Goal: Task Accomplishment & Management: Use online tool/utility

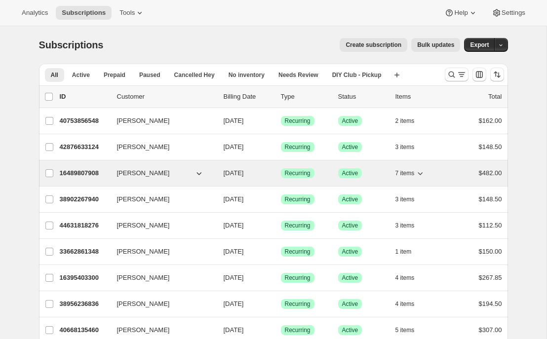
click at [84, 173] on p "16489807908" at bounding box center [84, 173] width 49 height 10
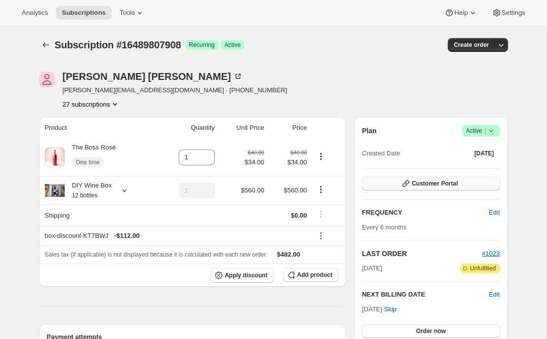
click at [425, 186] on span "Customer Portal" at bounding box center [435, 184] width 46 height 8
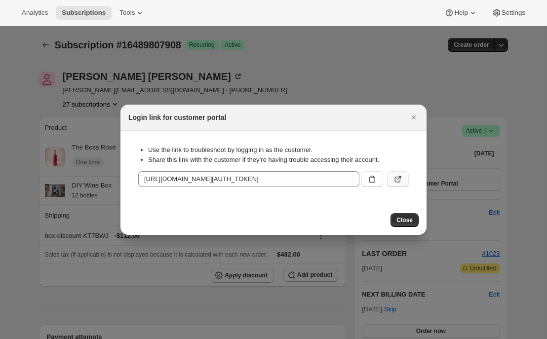
click at [401, 179] on icon ":rc6:" at bounding box center [398, 179] width 10 height 10
click at [412, 116] on icon "Close" at bounding box center [414, 118] width 4 height 4
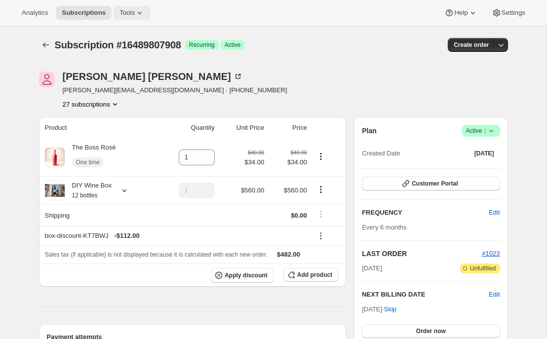
click at [139, 12] on icon at bounding box center [140, 13] width 10 height 10
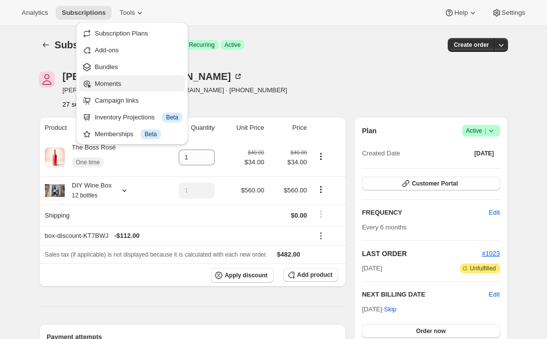
click at [137, 89] on button "Moments" at bounding box center [132, 84] width 106 height 16
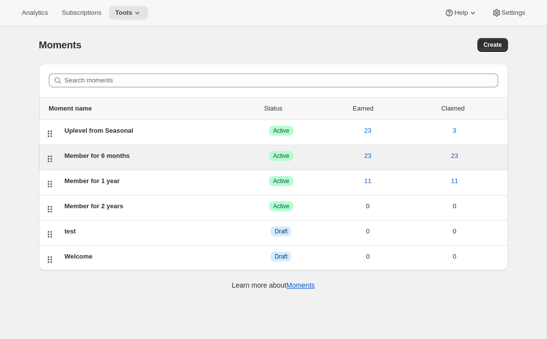
click at [125, 155] on div "Member for 6 months" at bounding box center [151, 156] width 173 height 10
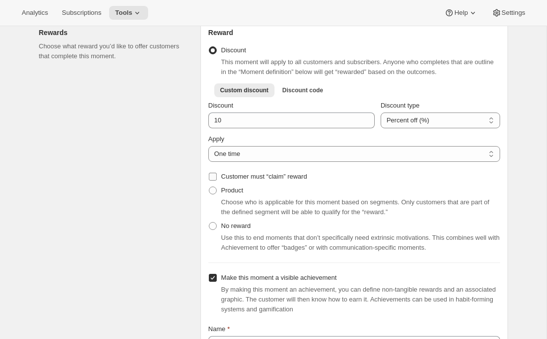
scroll to position [323, 0]
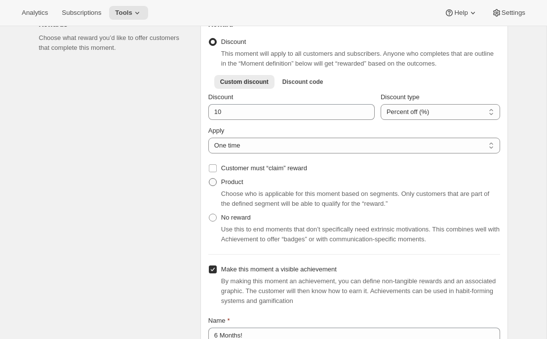
click at [236, 186] on span "Product" at bounding box center [232, 181] width 22 height 7
click at [209, 179] on input "Product" at bounding box center [209, 178] width 0 height 0
radio input "true"
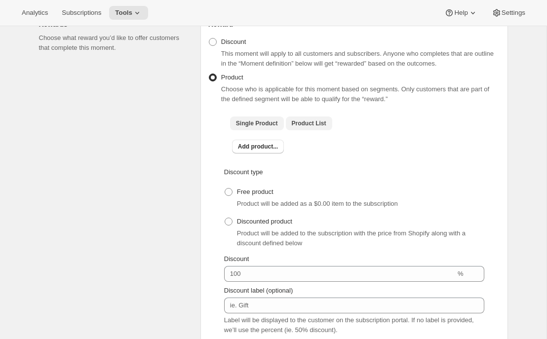
click at [315, 124] on span "Product List" at bounding box center [309, 123] width 35 height 8
checkbox input "true"
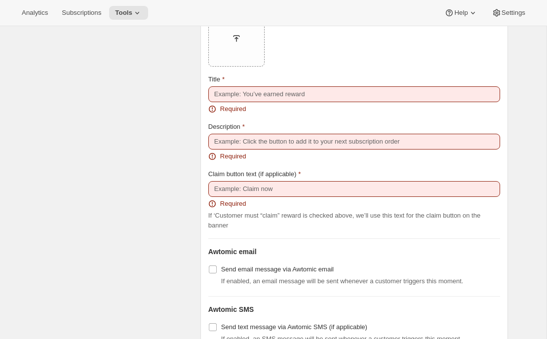
scroll to position [1203, 0]
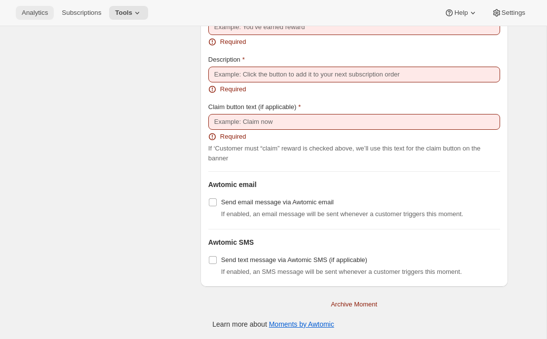
click at [31, 13] on span "Analytics" at bounding box center [35, 13] width 26 height 8
radio input "true"
checkbox input "false"
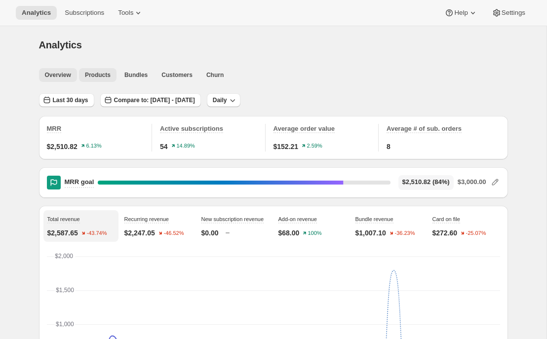
click at [100, 73] on span "Products" at bounding box center [98, 75] width 26 height 8
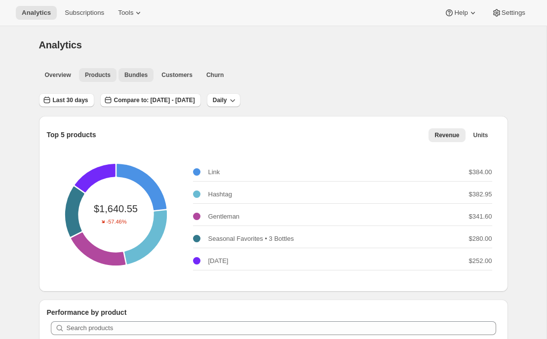
click at [135, 77] on span "Bundles" at bounding box center [135, 75] width 23 height 8
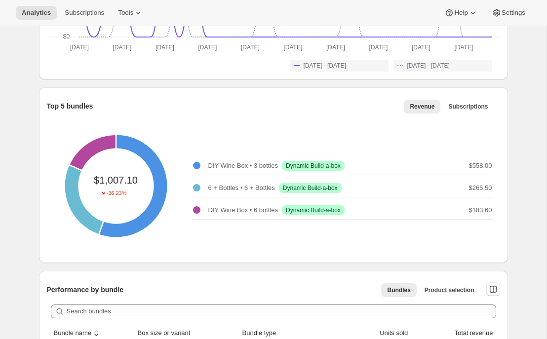
scroll to position [275, 0]
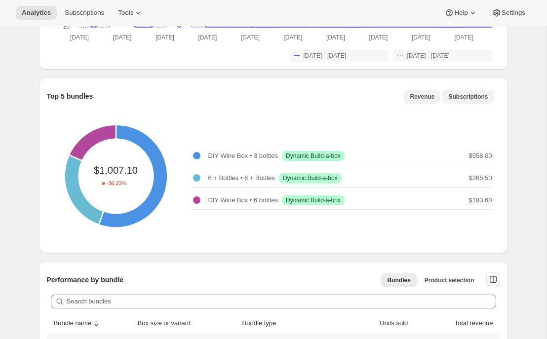
click at [479, 97] on span "Subscriptions" at bounding box center [467, 97] width 39 height 8
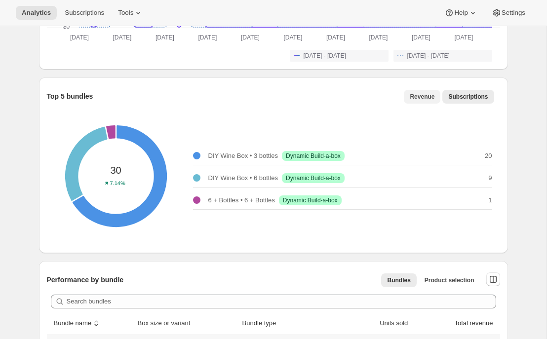
click at [425, 98] on span "Revenue" at bounding box center [422, 97] width 25 height 8
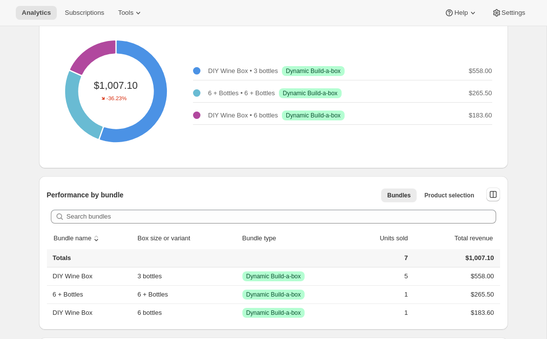
scroll to position [0, 0]
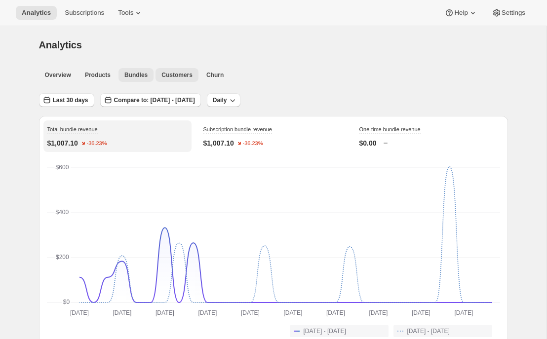
click at [172, 75] on span "Customers" at bounding box center [176, 75] width 31 height 8
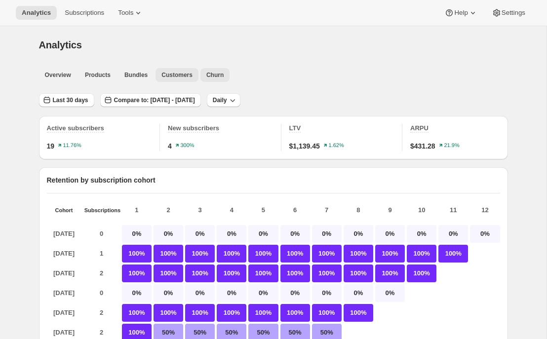
click at [221, 70] on button "Churn" at bounding box center [214, 75] width 29 height 14
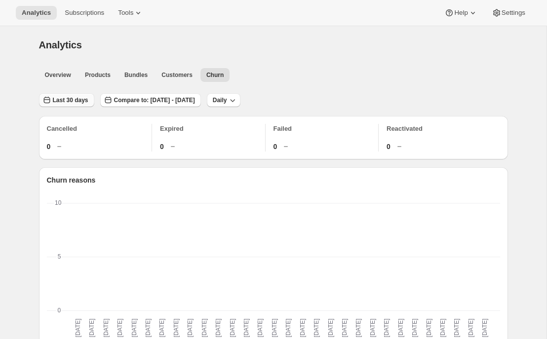
click at [81, 101] on span "Last 30 days" at bounding box center [71, 100] width 36 height 8
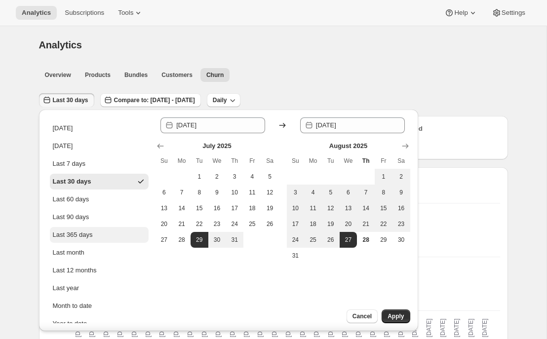
click at [79, 233] on div "Last 365 days" at bounding box center [73, 235] width 40 height 10
type input "[DATE]"
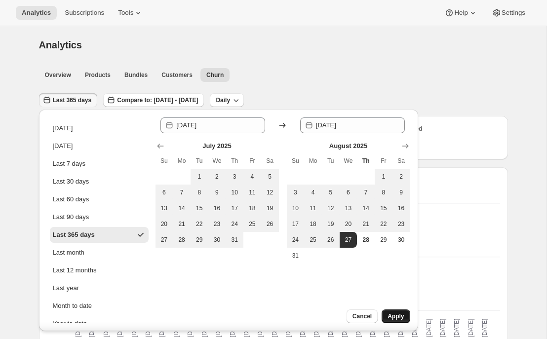
click at [396, 314] on span "Apply" at bounding box center [395, 316] width 16 height 8
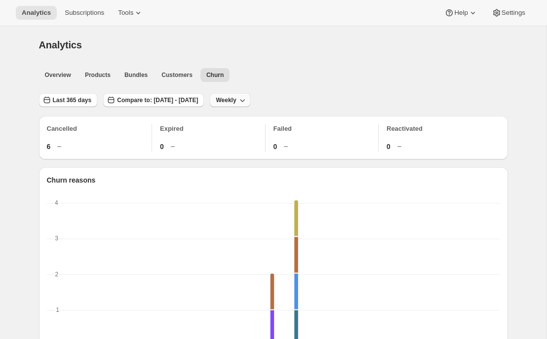
click at [247, 105] on icon "button" at bounding box center [242, 100] width 10 height 10
click at [277, 153] on span "Monthly" at bounding box center [270, 154] width 23 height 7
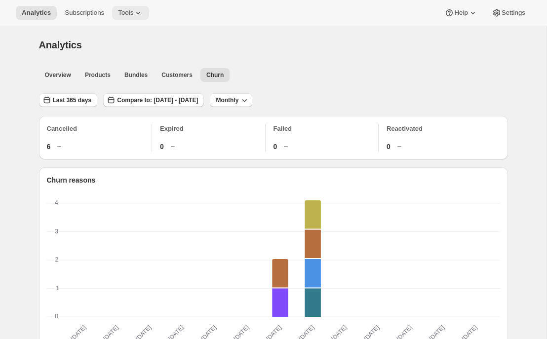
click at [133, 13] on span "Tools" at bounding box center [125, 13] width 15 height 8
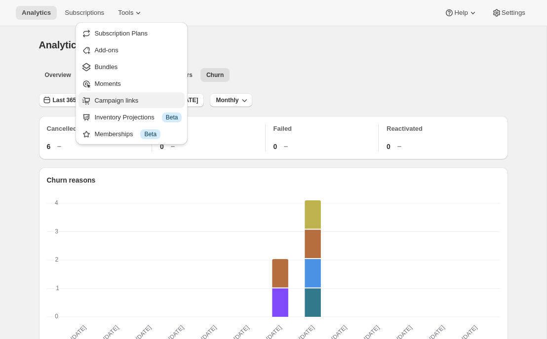
click at [132, 98] on span "Campaign links" at bounding box center [116, 100] width 44 height 7
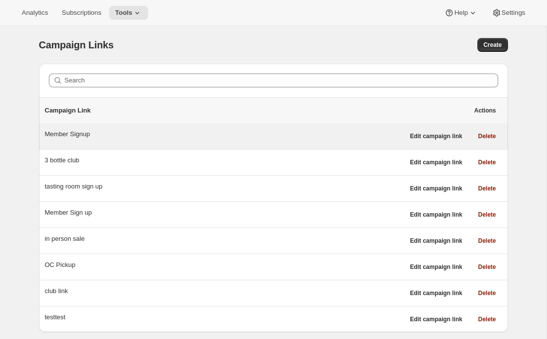
click at [118, 137] on div "Member Signup" at bounding box center [224, 134] width 359 height 10
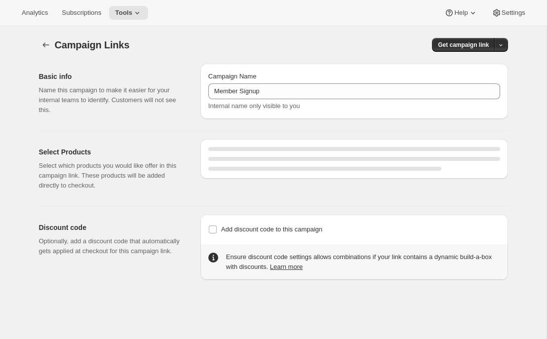
select select "gid://shopify/SellingPlan/7445479460"
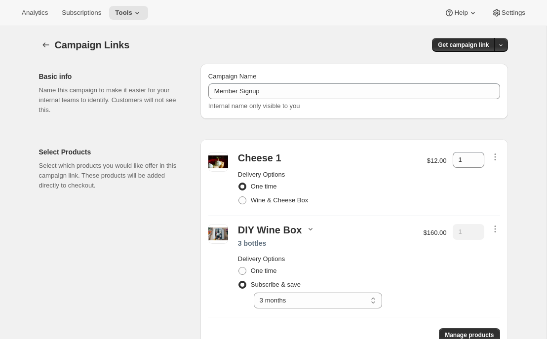
click at [306, 228] on icon "button" at bounding box center [311, 229] width 10 height 10
drag, startPoint x: 293, startPoint y: 251, endPoint x: 336, endPoint y: 274, distance: 49.5
click at [335, 274] on div "The Boss 1 Hipster 1 The Boss Rosé 1" at bounding box center [307, 258] width 63 height 45
click at [378, 265] on div "One time" at bounding box center [326, 271] width 176 height 14
click at [501, 45] on icon "button" at bounding box center [501, 45] width 6 height 6
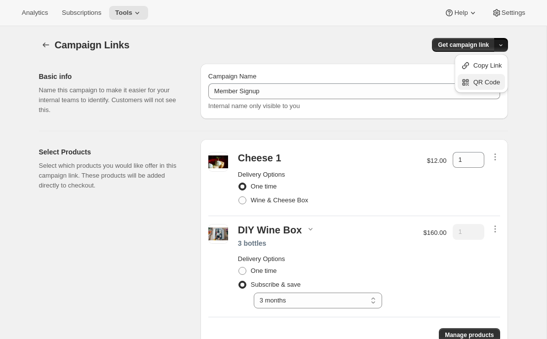
click at [483, 79] on span "QR Code" at bounding box center [486, 81] width 27 height 7
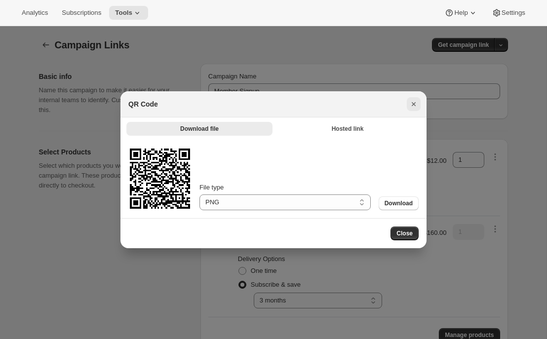
click at [417, 104] on icon "Close" at bounding box center [414, 104] width 10 height 10
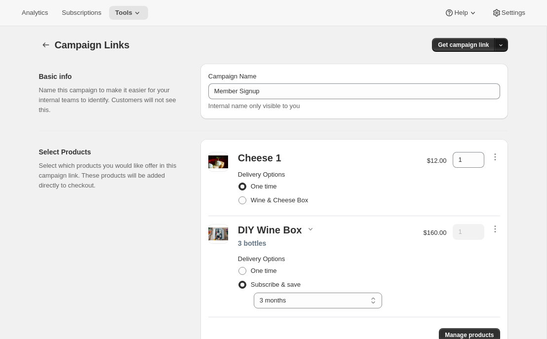
click at [498, 41] on button "button" at bounding box center [501, 45] width 14 height 14
click at [486, 69] on span "Copy Link" at bounding box center [487, 65] width 29 height 7
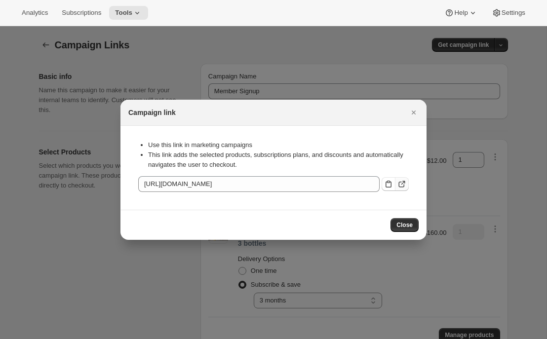
click at [401, 186] on icon ":ro2:" at bounding box center [402, 184] width 10 height 10
click at [414, 111] on icon "Close" at bounding box center [414, 113] width 10 height 10
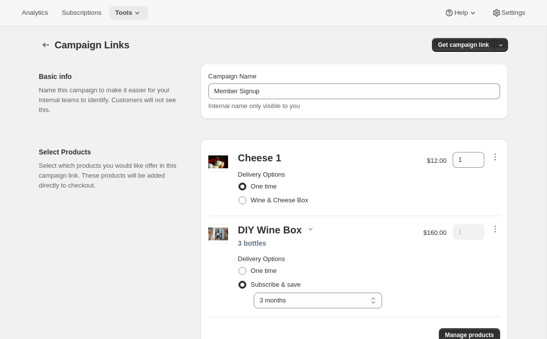
click at [138, 11] on icon at bounding box center [137, 13] width 10 height 10
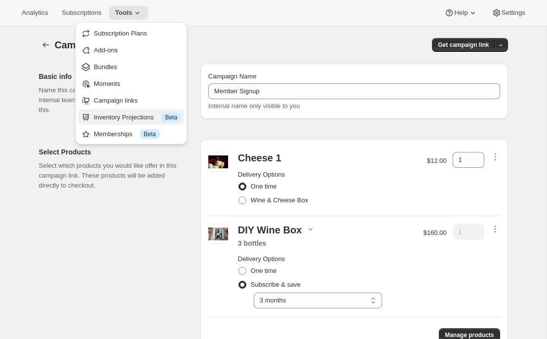
click at [133, 120] on div "Inventory Projections Info Beta" at bounding box center [137, 118] width 87 height 10
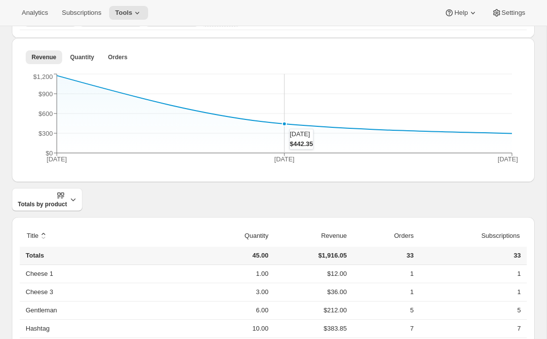
scroll to position [167, 0]
